Goal: Contribute content

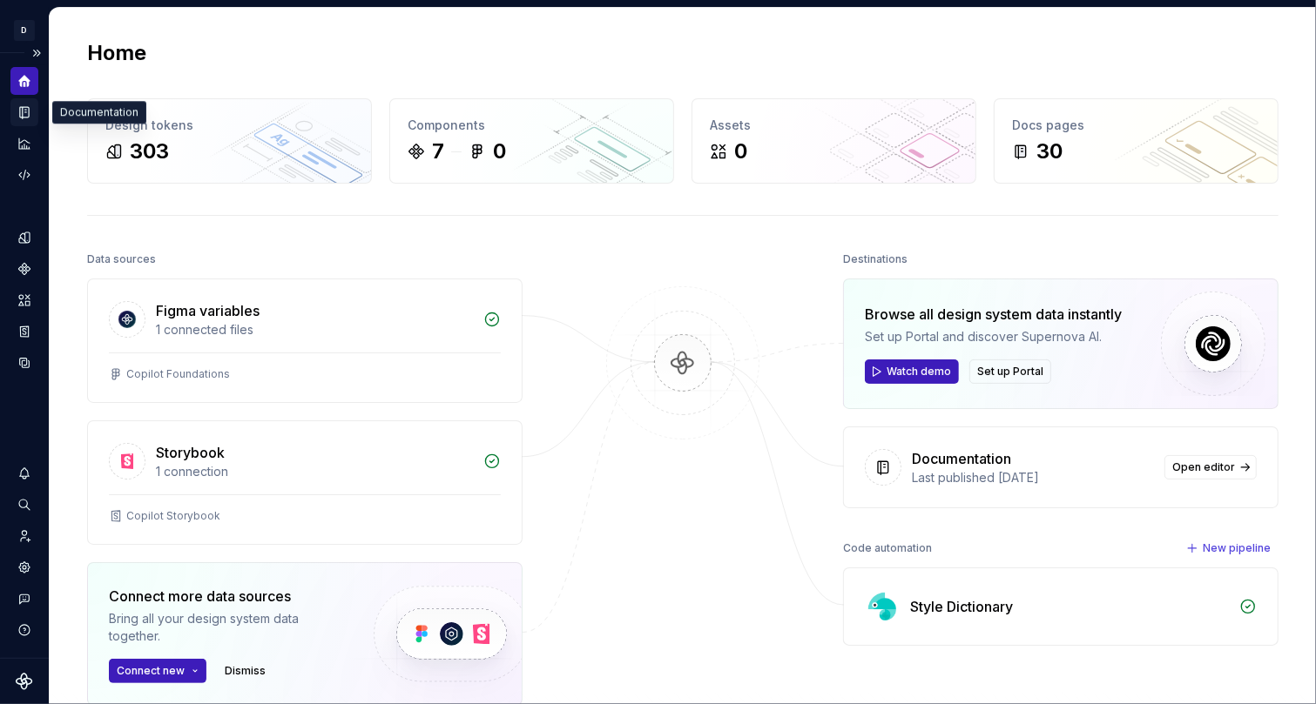
click at [24, 116] on icon "Documentation" at bounding box center [26, 113] width 7 height 10
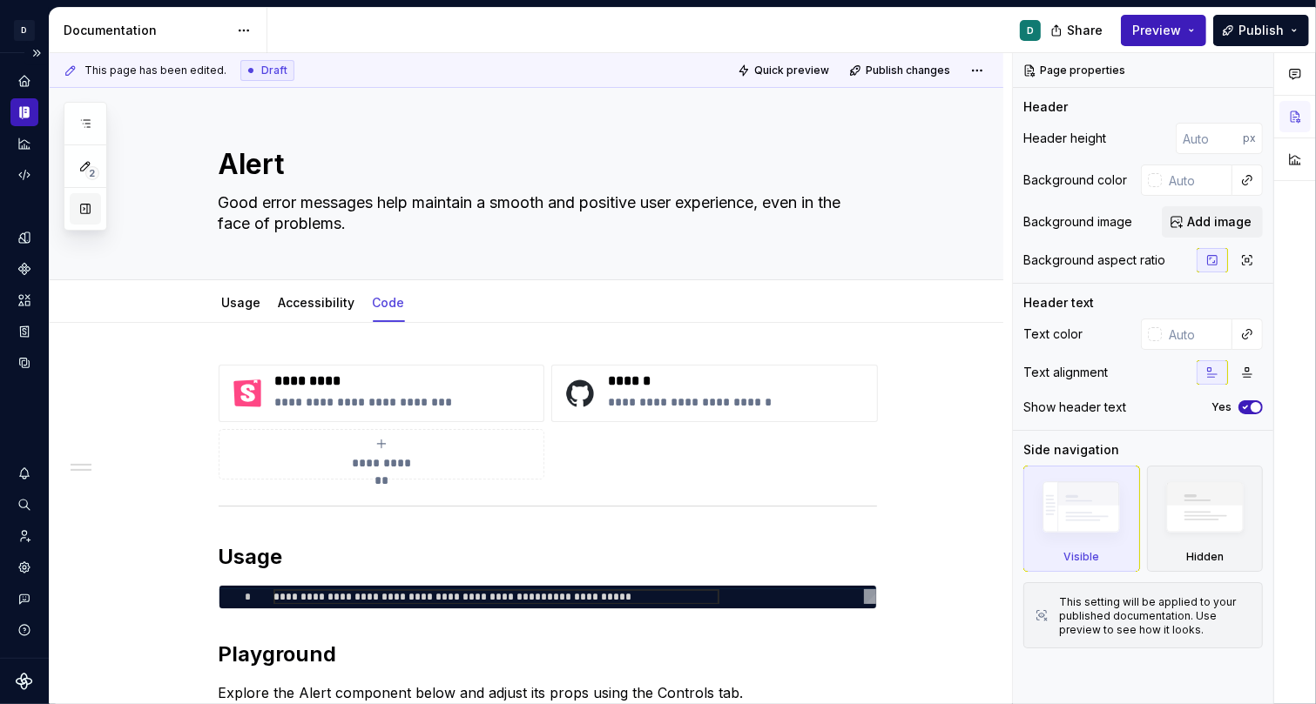
click at [86, 209] on button "button" at bounding box center [85, 208] width 31 height 31
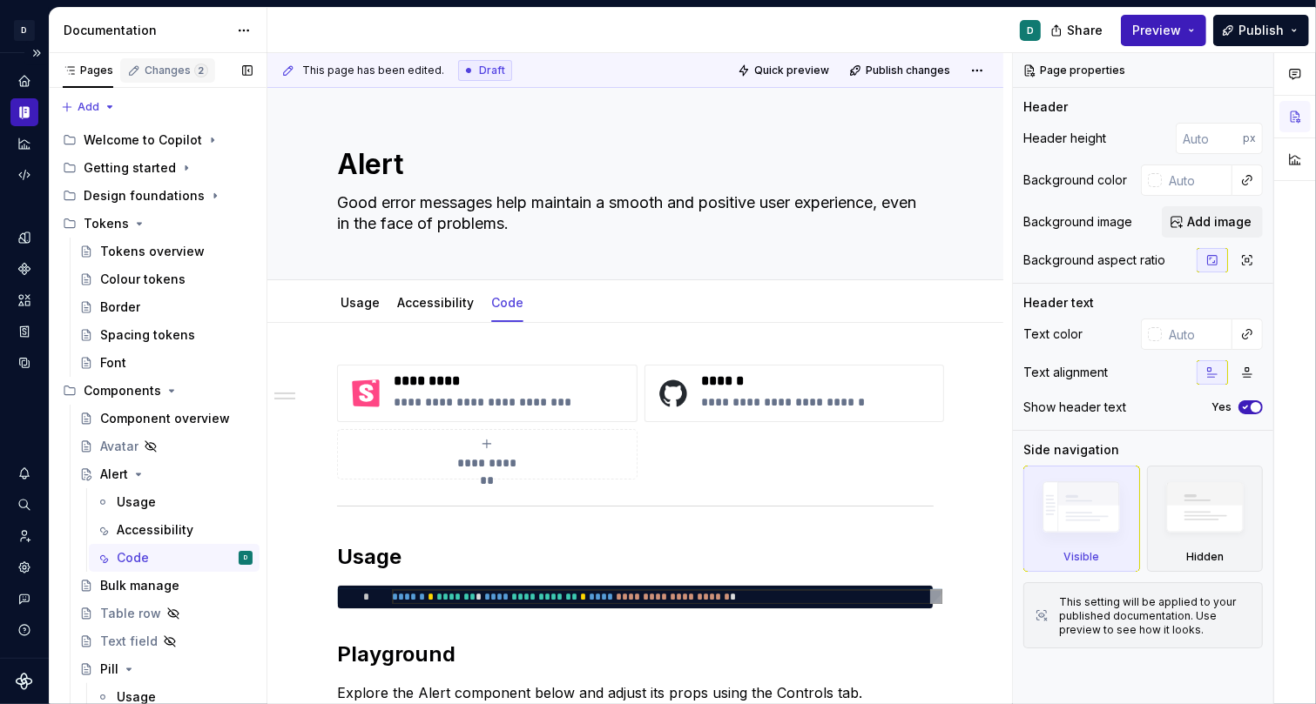
scroll to position [7, 0]
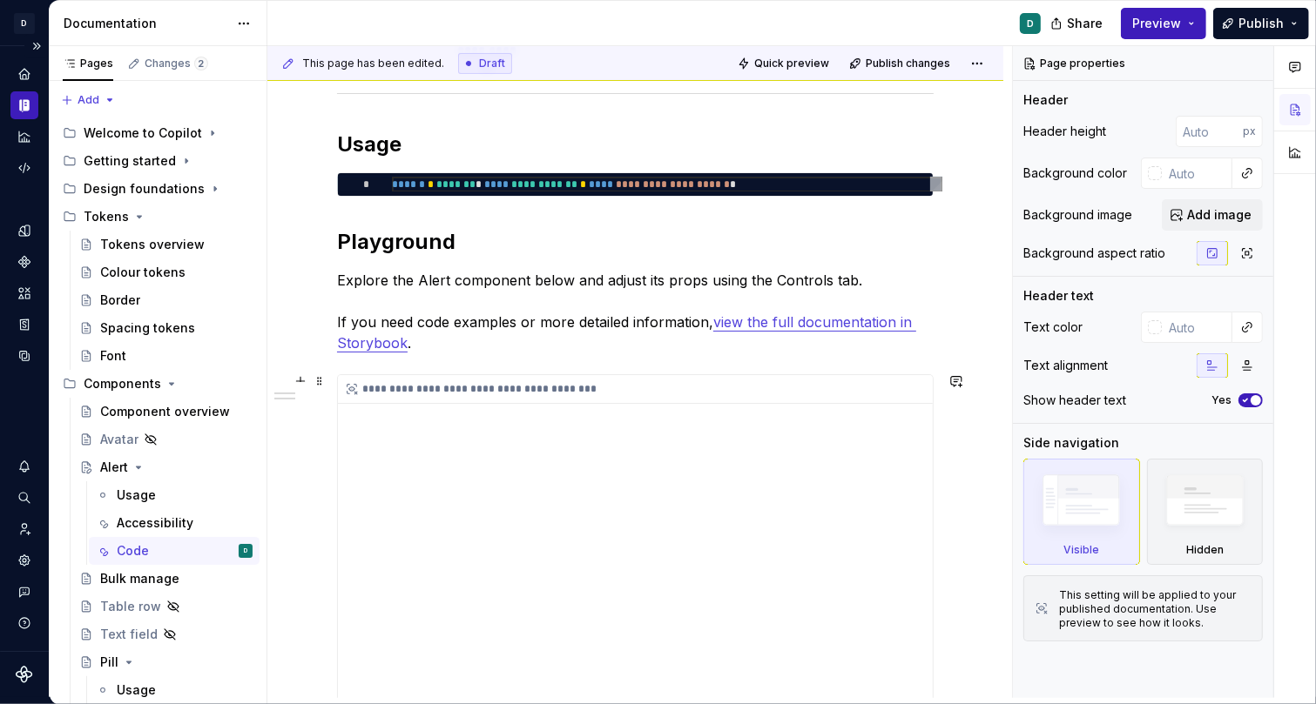
type textarea "*"
